Goal: Find specific page/section: Find specific page/section

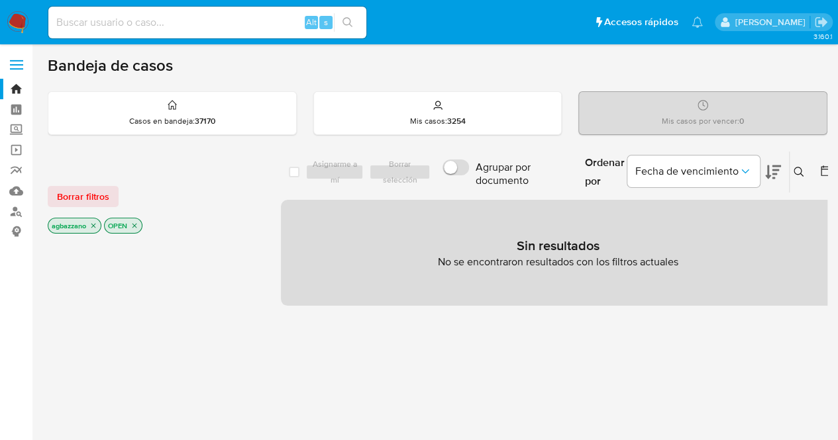
click at [177, 28] on input at bounding box center [207, 22] width 318 height 17
paste input "2601610423"
type input "2601610423"
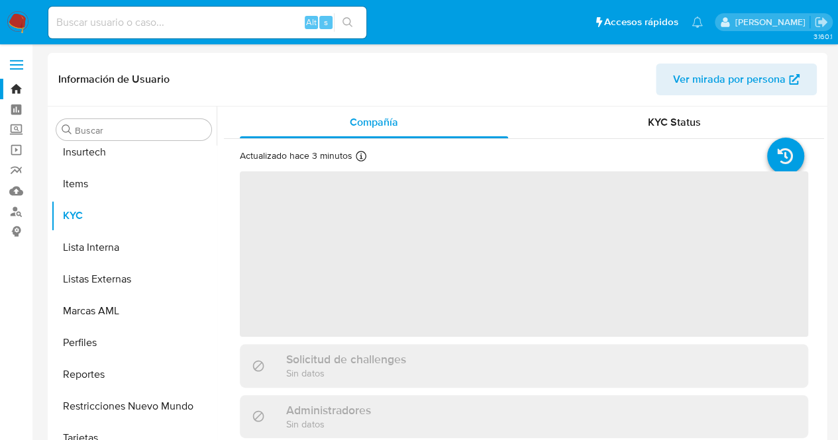
scroll to position [655, 0]
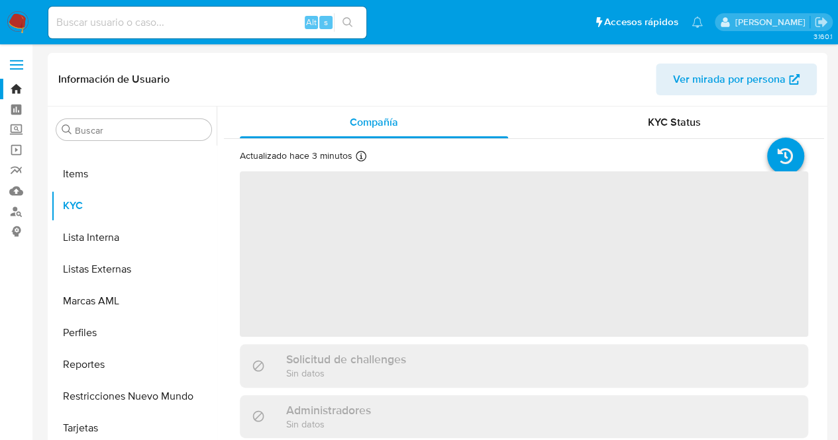
select select "10"
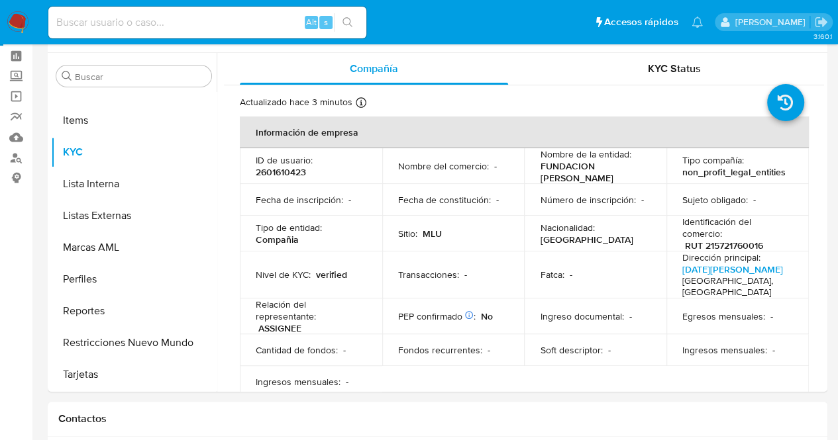
scroll to position [38, 0]
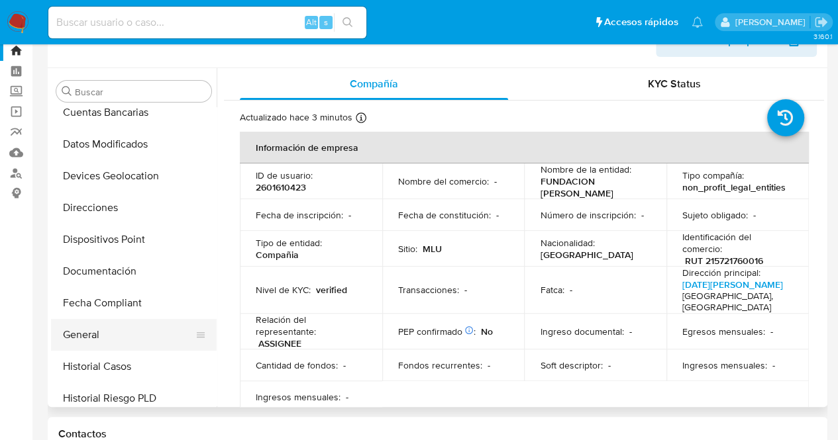
click at [118, 346] on button "General" at bounding box center [128, 335] width 155 height 32
